Goal: Information Seeking & Learning: Learn about a topic

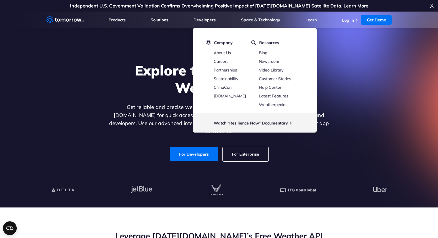
click at [374, 21] on link "Get Demo" at bounding box center [376, 20] width 31 height 10
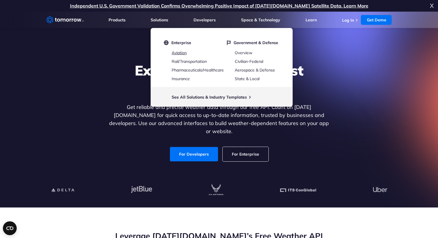
click at [182, 52] on link "Aviation" at bounding box center [179, 52] width 15 height 5
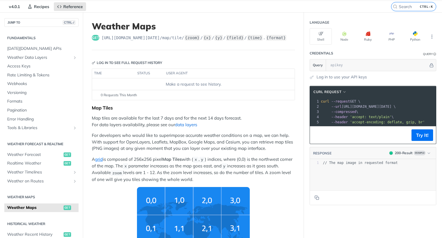
scroll to position [19, 0]
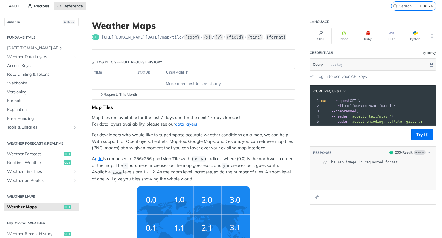
click at [188, 124] on link "data layers" at bounding box center [186, 123] width 22 height 5
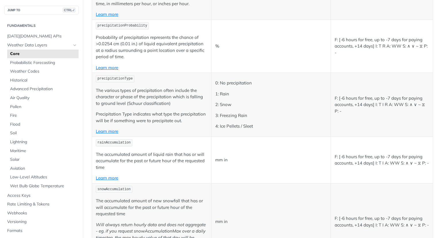
scroll to position [971, 0]
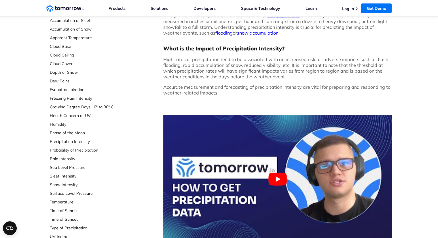
scroll to position [78, 0]
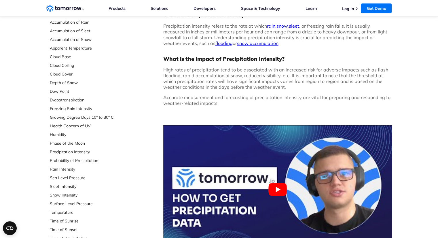
click at [190, 78] on span "High rates of precipitation tend to be associated with an increased risk for ad…" at bounding box center [275, 78] width 225 height 23
click at [209, 109] on div "What is Precipitation Intensity ? Precipitation intensity refers to the rate at…" at bounding box center [277, 135] width 228 height 246
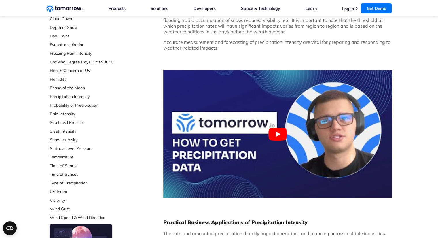
scroll to position [135, 0]
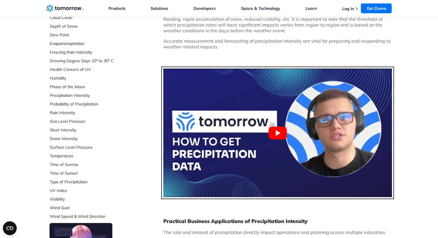
click at [273, 136] on button "Play Youtube video" at bounding box center [277, 132] width 228 height 128
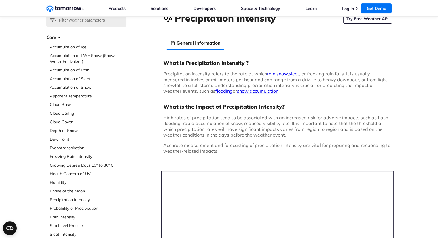
scroll to position [0, 0]
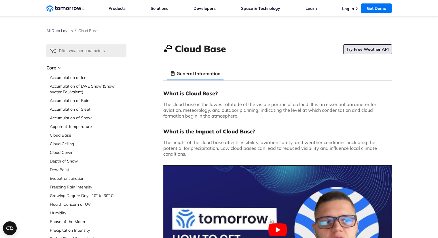
click at [374, 51] on link "Try Free Weather API" at bounding box center [367, 49] width 49 height 10
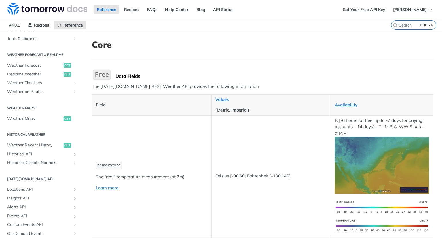
scroll to position [247, 0]
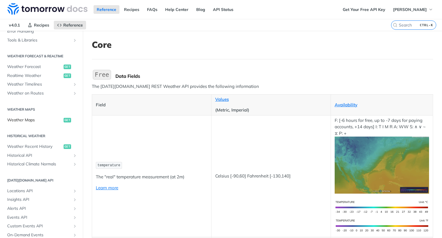
click at [35, 117] on span "Weather Maps" at bounding box center [34, 120] width 55 height 6
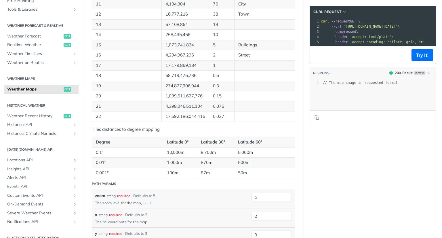
scroll to position [366, 0]
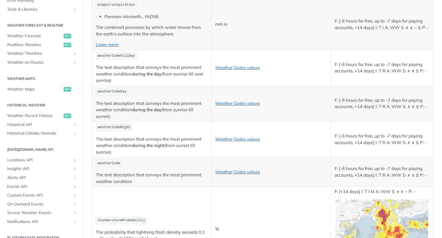
scroll to position [2776, 0]
